Goal: Navigation & Orientation: Understand site structure

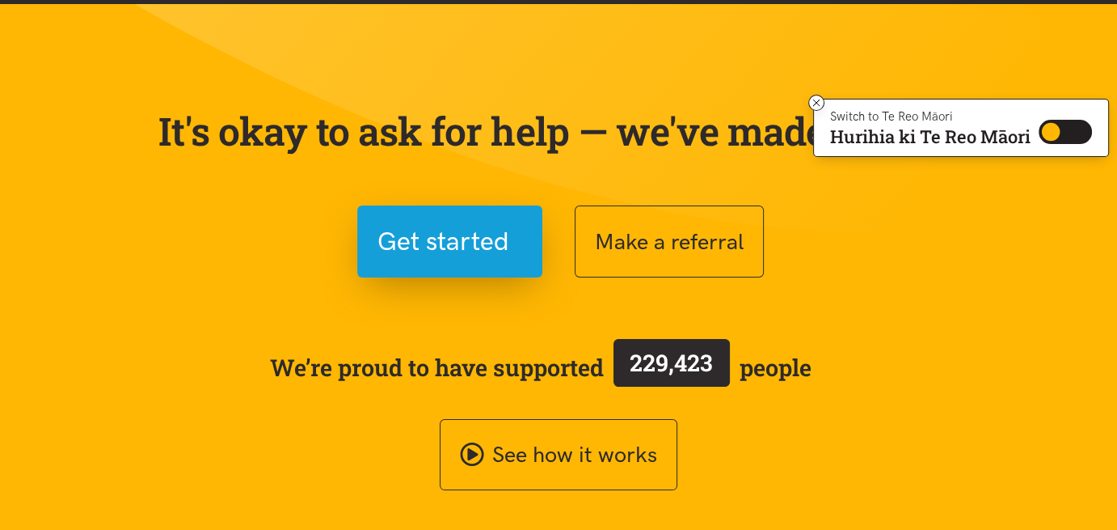
scroll to position [162, 0]
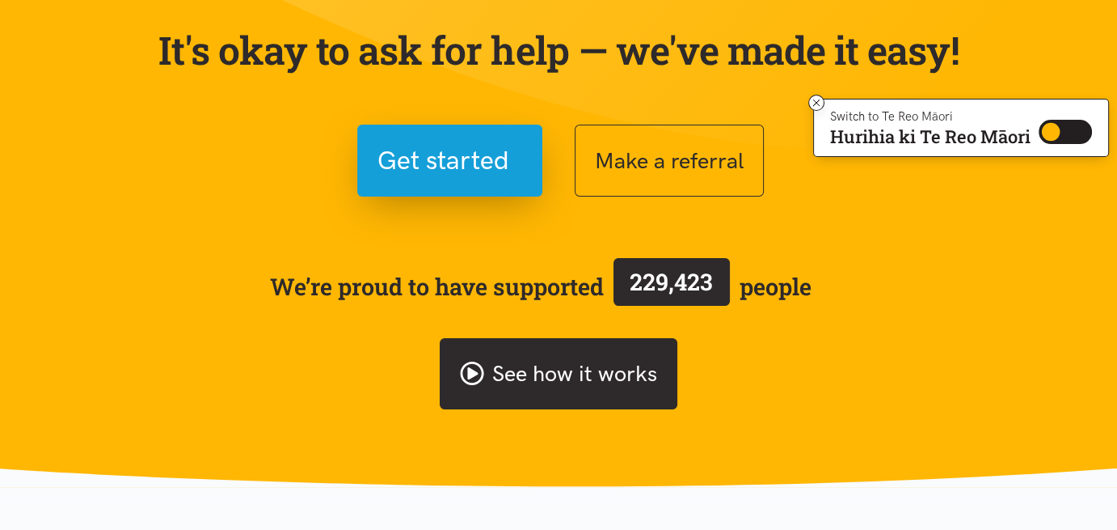
click at [572, 377] on link "See how it works" at bounding box center [559, 374] width 238 height 72
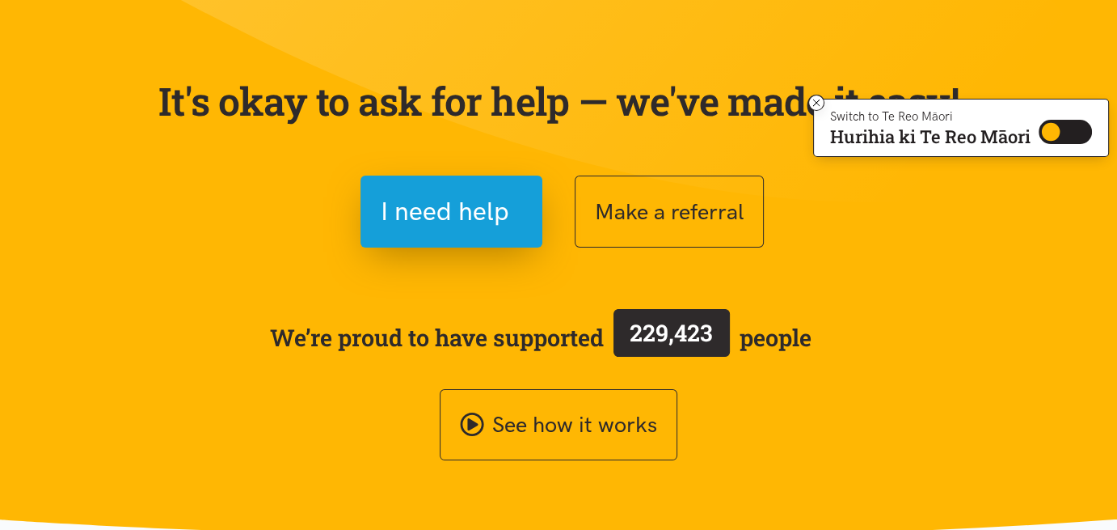
scroll to position [162, 0]
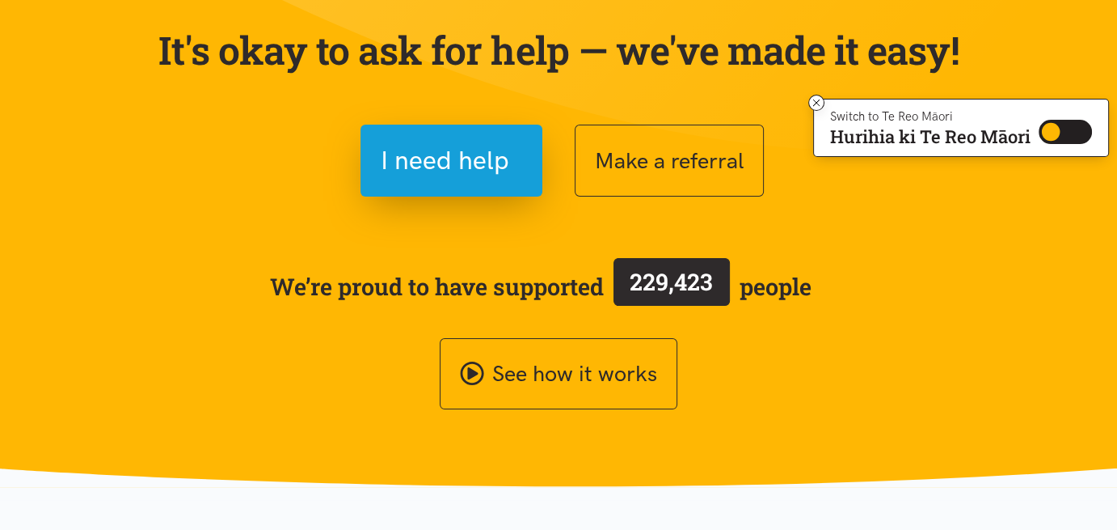
click at [545, 289] on span "We’re proud to have supported 229,423 people" at bounding box center [541, 286] width 542 height 63
click at [673, 285] on span "229,423" at bounding box center [671, 281] width 83 height 31
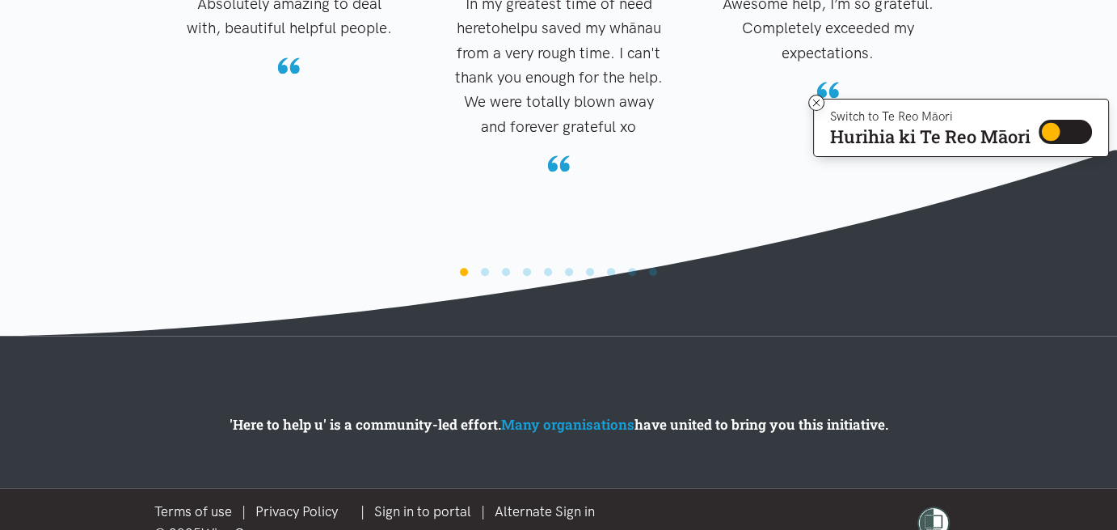
scroll to position [1806, 0]
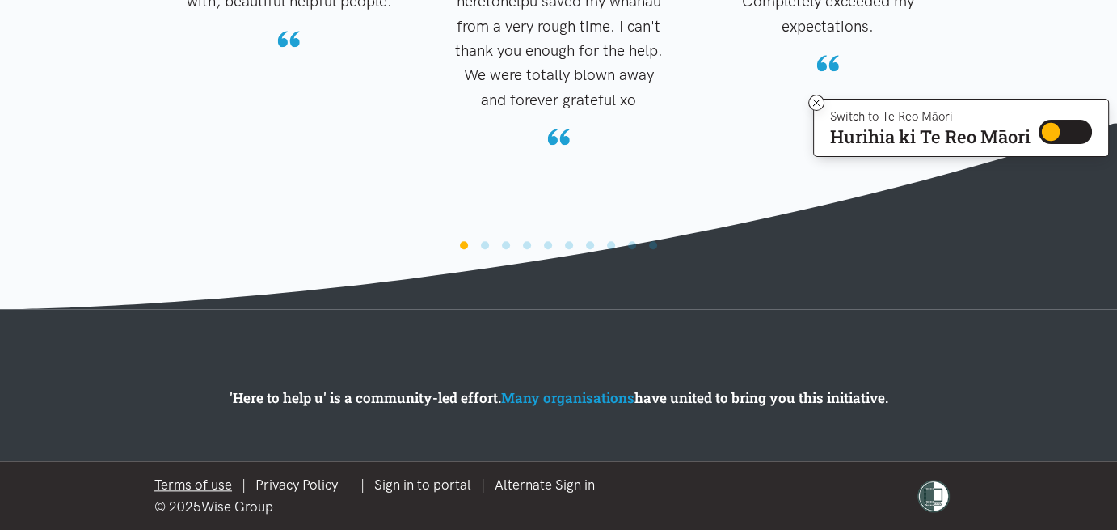
click at [221, 478] on link "Terms of use" at bounding box center [193, 484] width 78 height 16
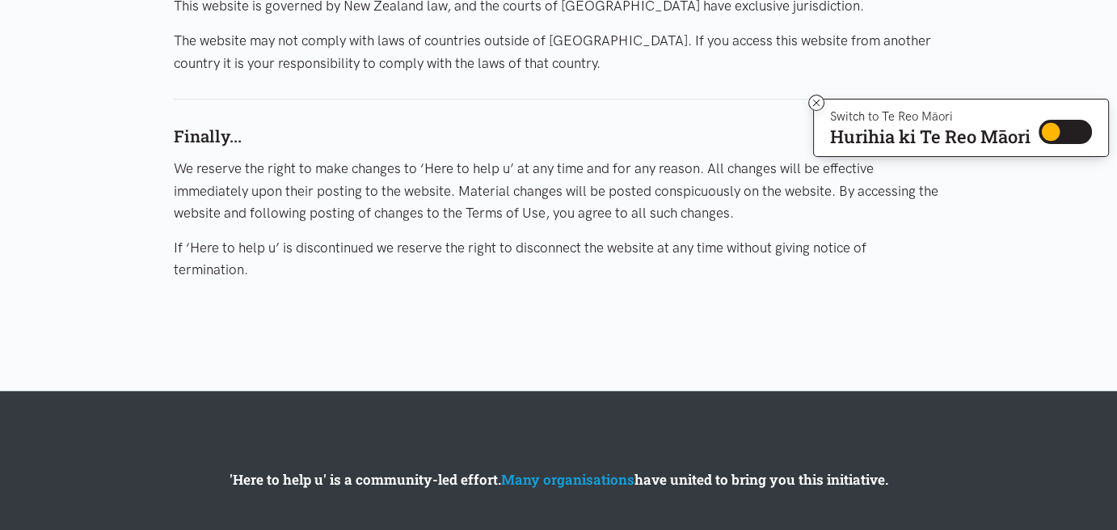
scroll to position [1999, 0]
